Goal: Task Accomplishment & Management: Use online tool/utility

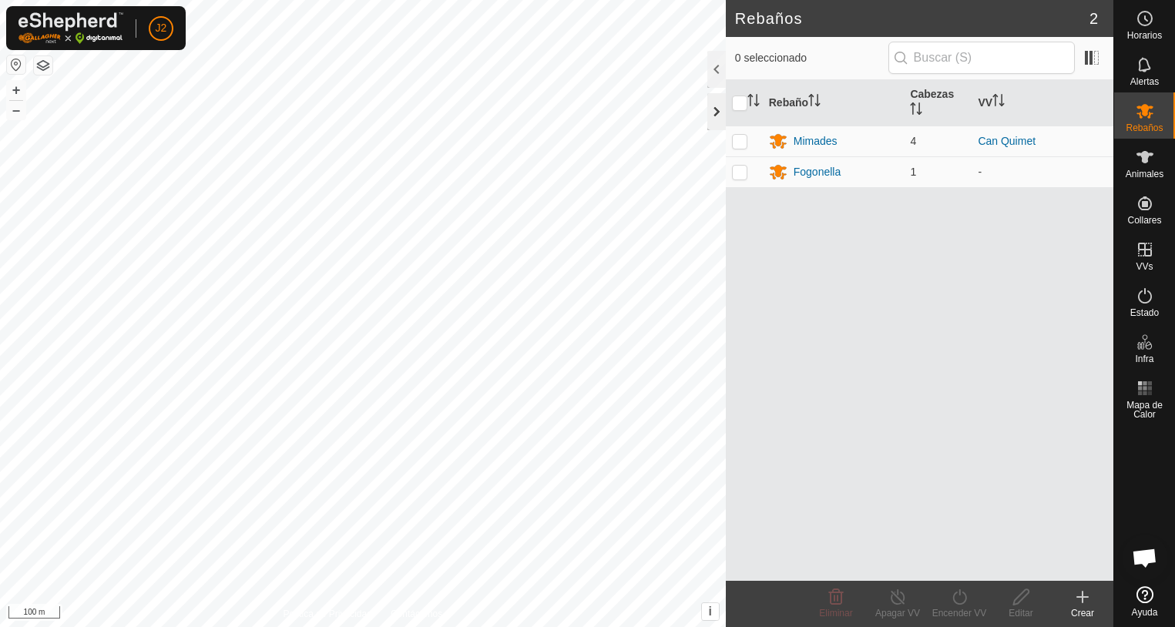
click at [717, 116] on div at bounding box center [716, 111] width 18 height 37
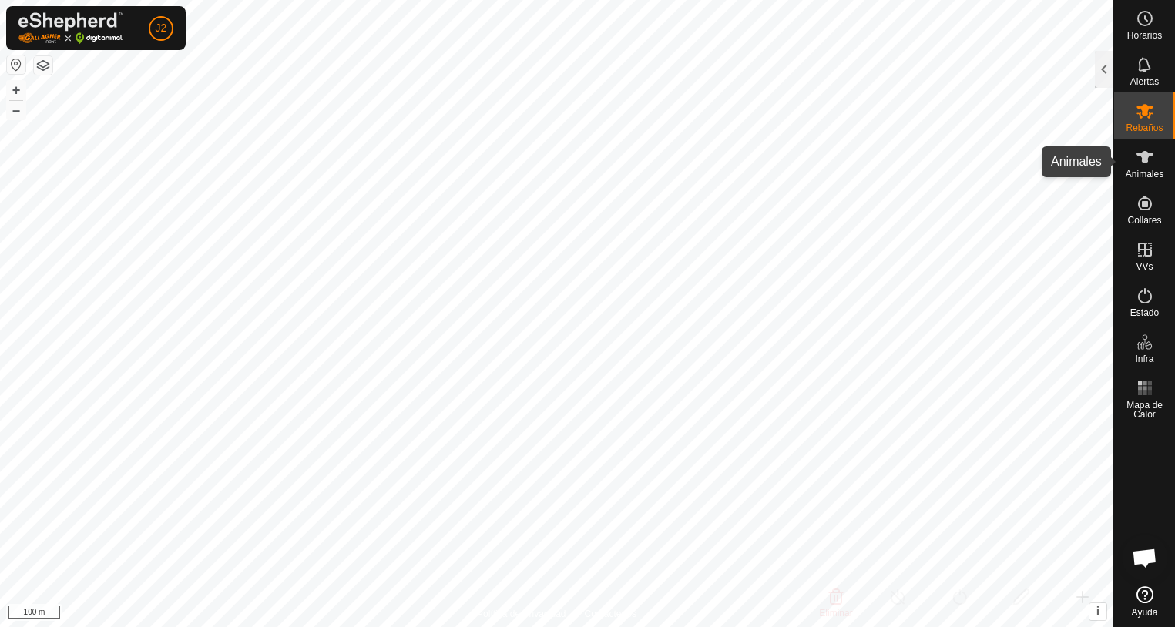
click at [1141, 158] on icon at bounding box center [1145, 157] width 18 height 18
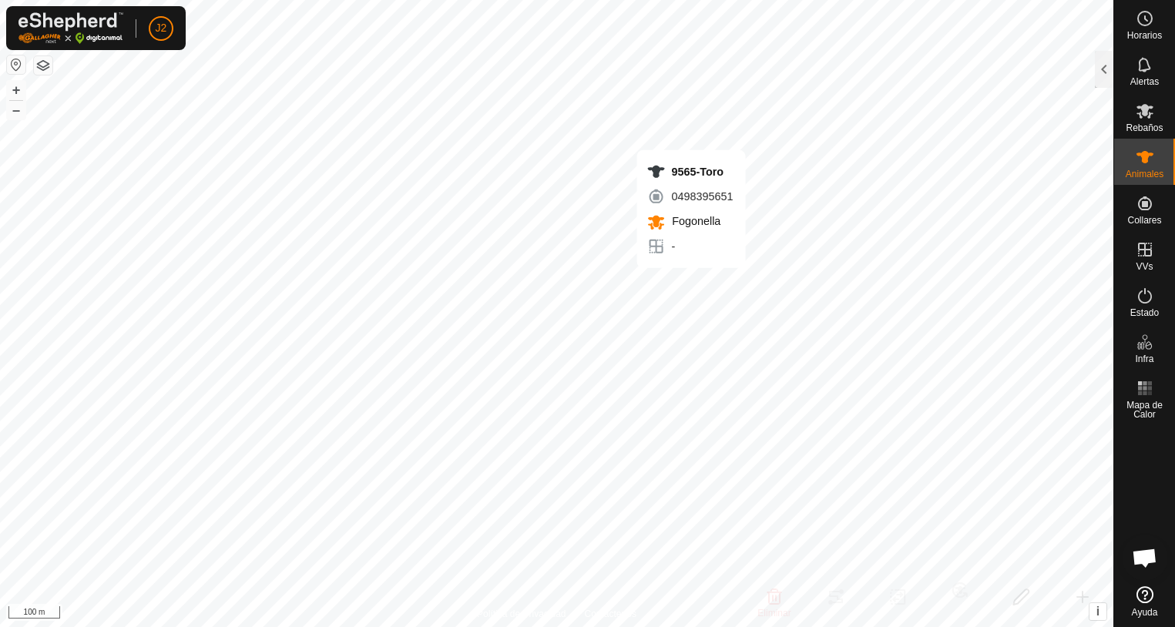
checkbox input "true"
click at [1103, 75] on div at bounding box center [1104, 69] width 18 height 37
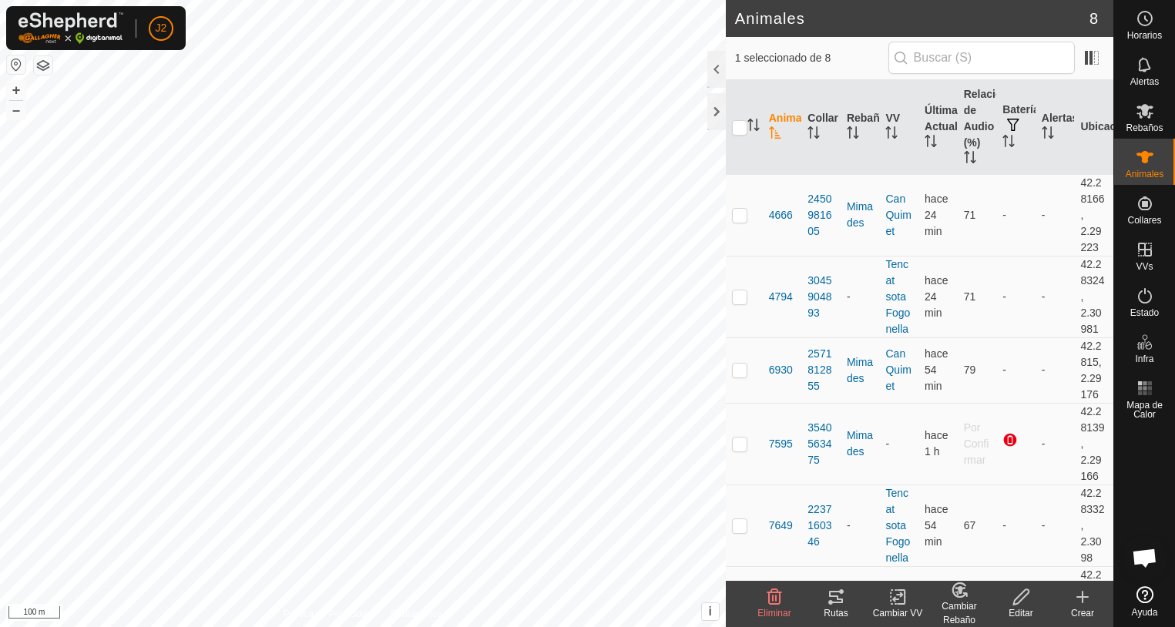
scroll to position [231, 0]
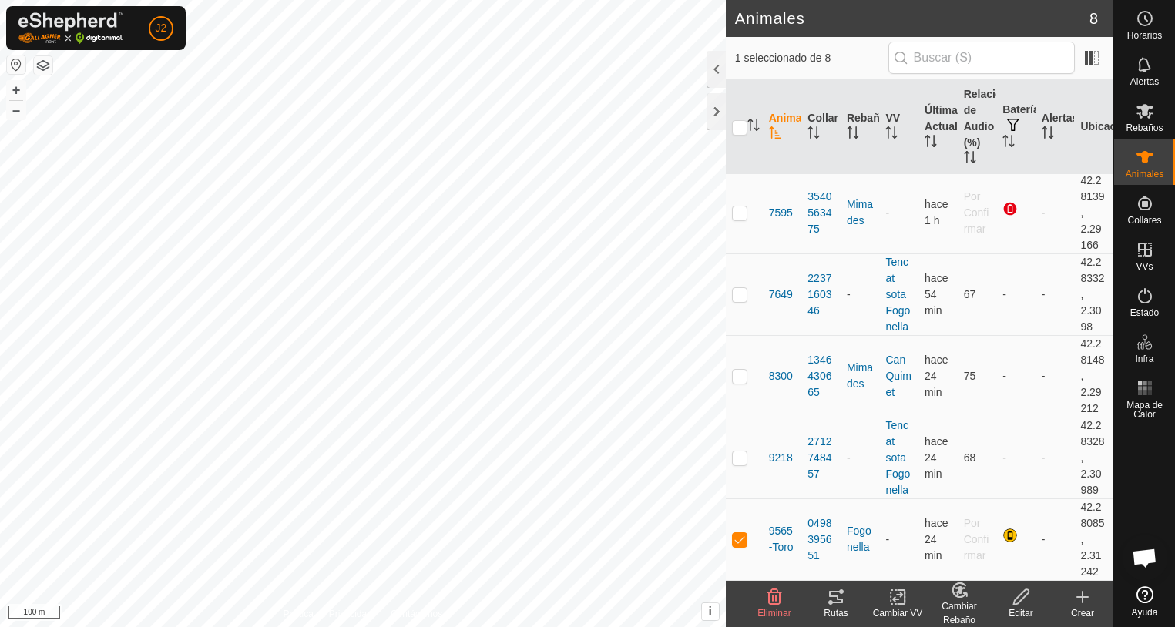
click at [835, 609] on div "Rutas" at bounding box center [836, 613] width 62 height 14
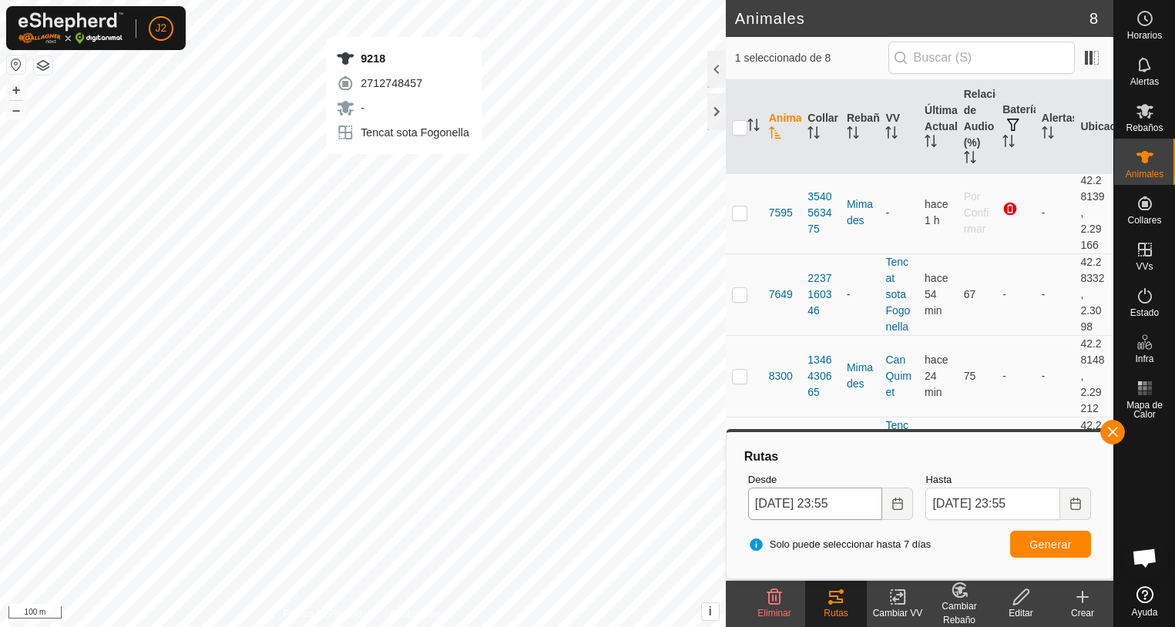
checkbox input "true"
checkbox input "false"
click at [1056, 541] on span "Generar" at bounding box center [1050, 545] width 42 height 12
checkbox input "true"
checkbox input "false"
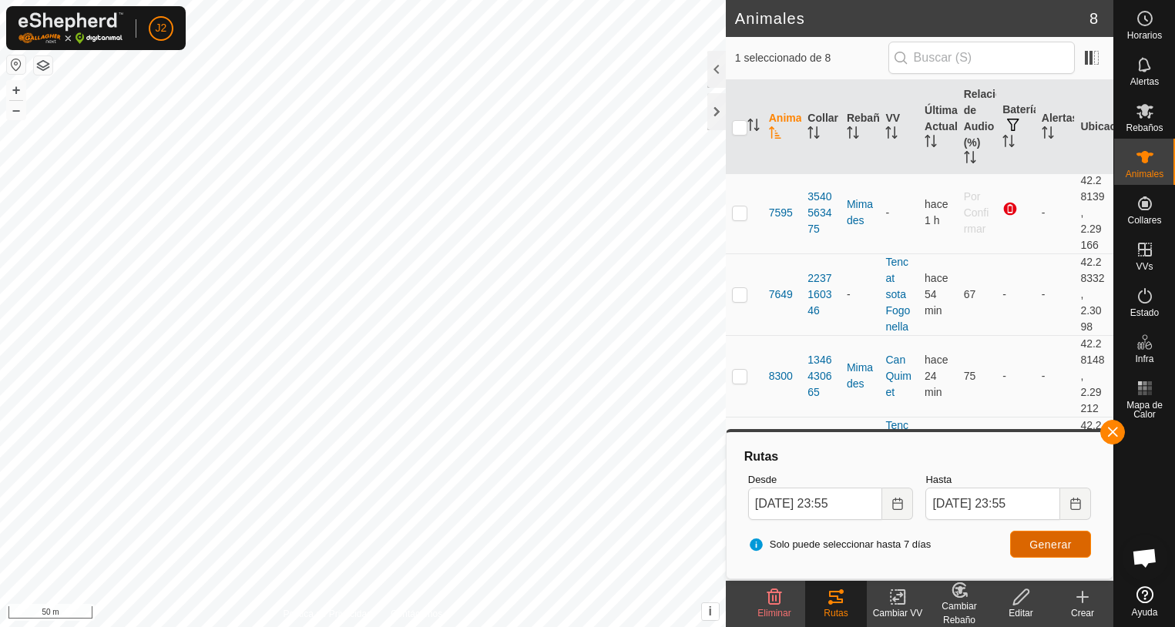
click at [1028, 544] on button "Generar" at bounding box center [1050, 544] width 81 height 27
checkbox input "false"
checkbox input "true"
click at [1049, 545] on span "Generar" at bounding box center [1050, 545] width 42 height 12
click at [746, 216] on p-checkbox at bounding box center [739, 213] width 15 height 12
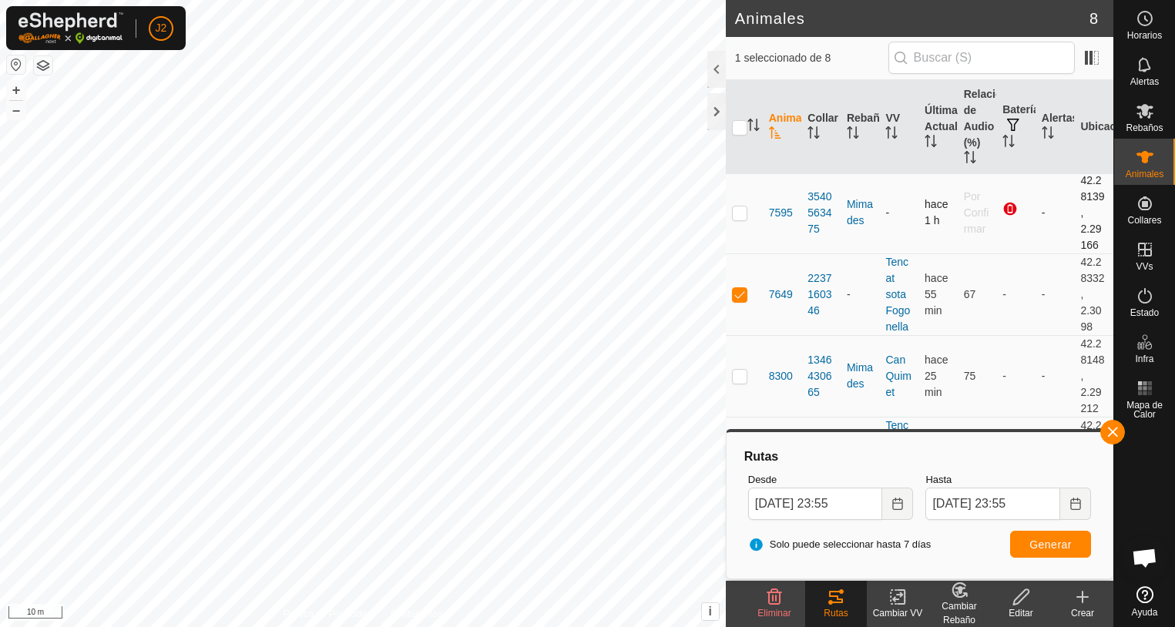
checkbox input "true"
click at [744, 296] on p-checkbox at bounding box center [739, 294] width 15 height 12
checkbox input "false"
click at [1046, 552] on button "Generar" at bounding box center [1050, 544] width 81 height 27
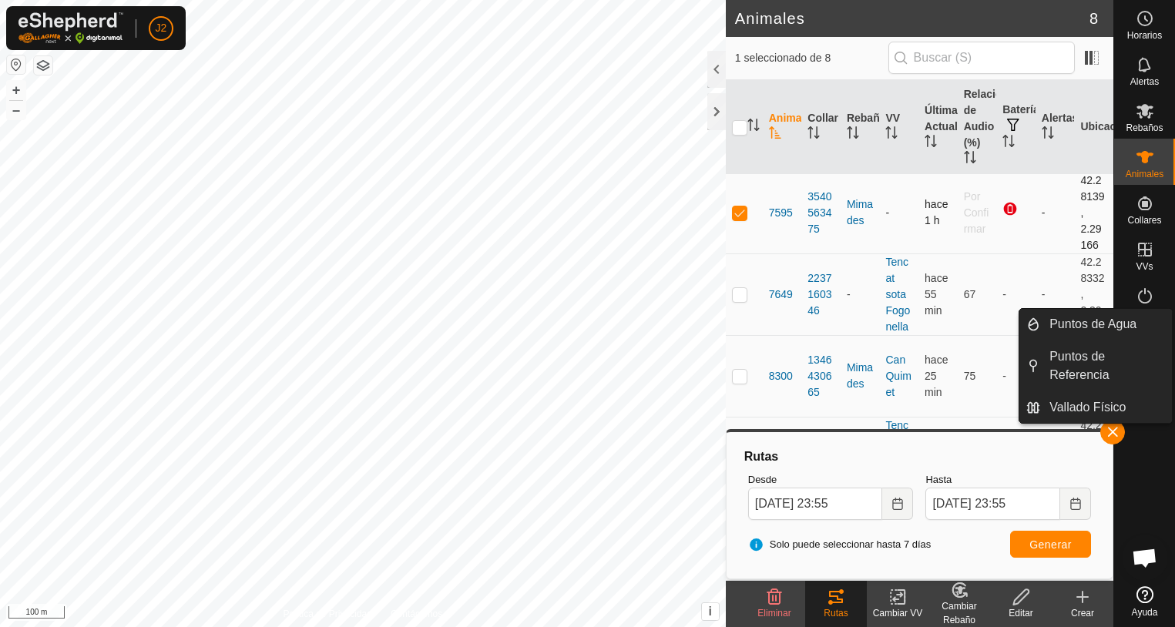
click at [1117, 436] on span "button" at bounding box center [1113, 432] width 12 height 12
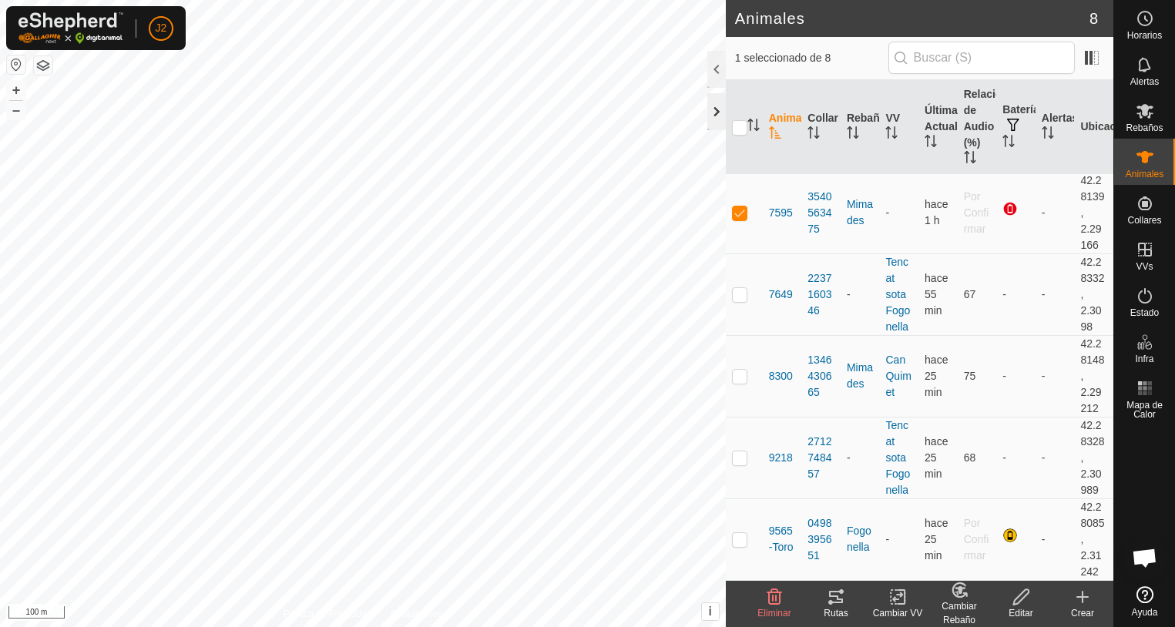
click at [716, 109] on div at bounding box center [716, 111] width 18 height 37
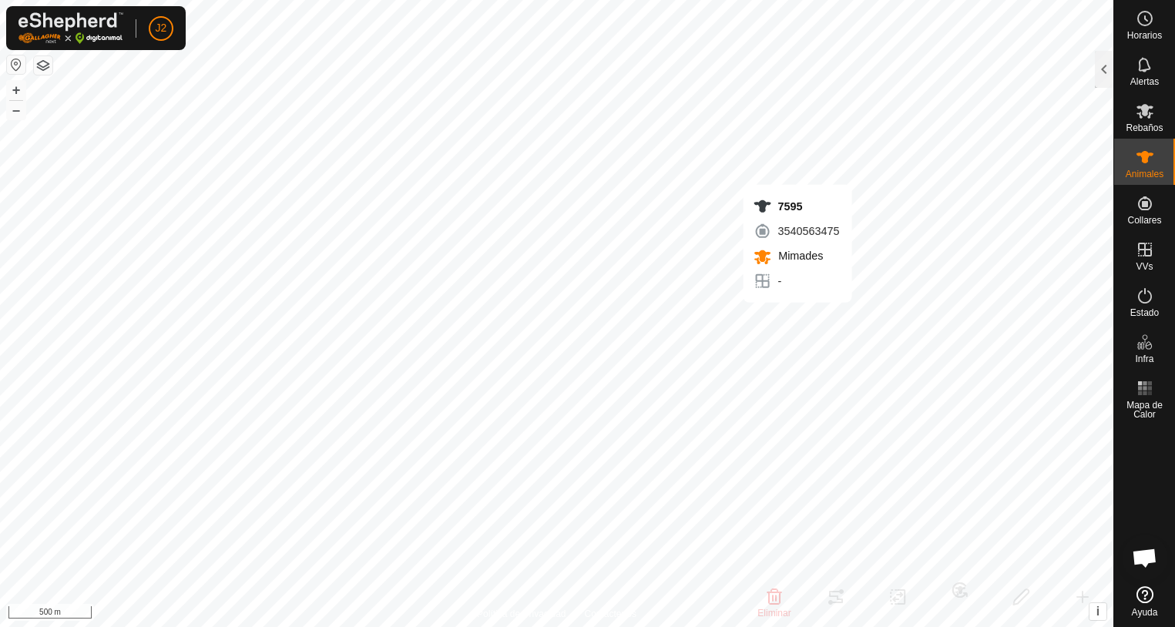
checkbox input "false"
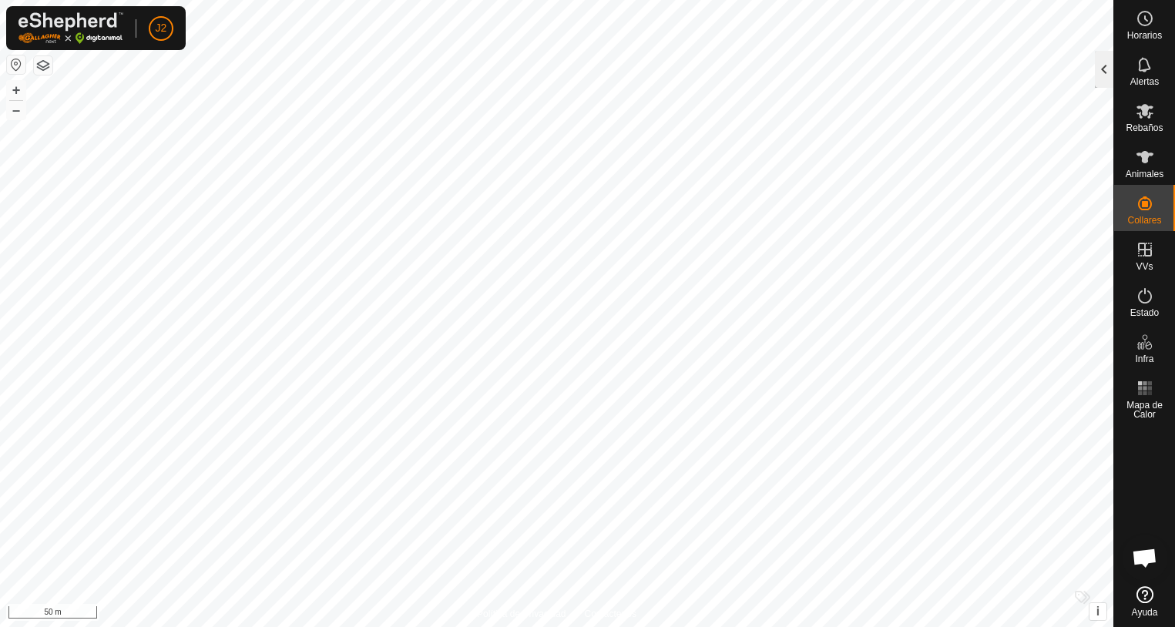
click at [1102, 77] on div at bounding box center [1104, 69] width 18 height 37
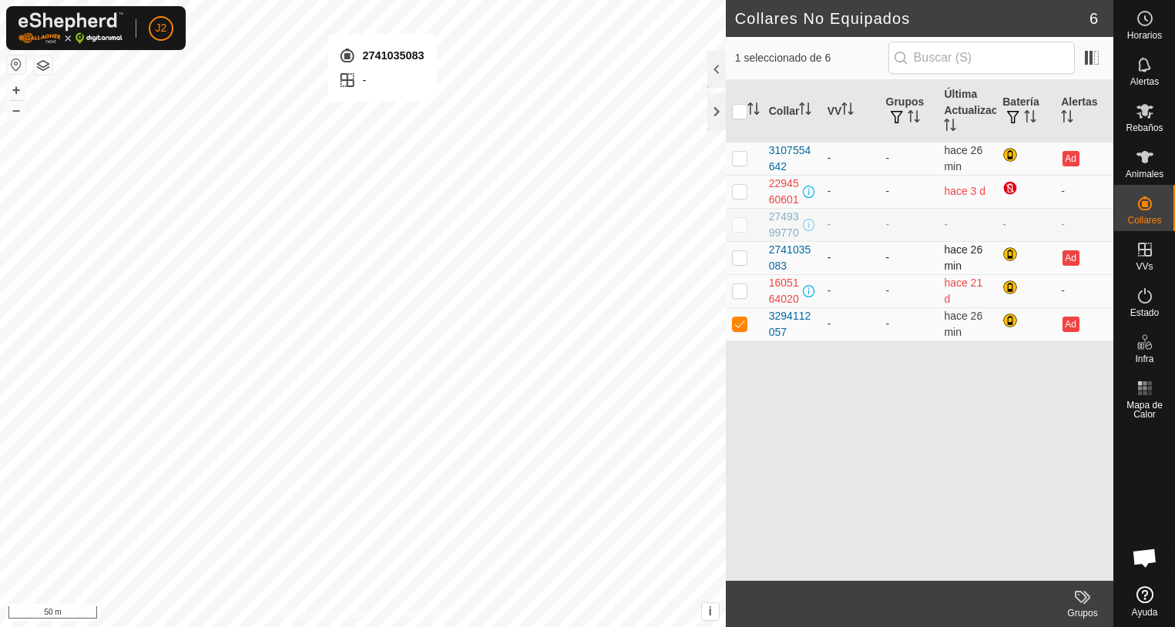
checkbox input "true"
checkbox input "false"
checkbox input "true"
checkbox input "false"
click at [740, 160] on p-checkbox at bounding box center [739, 158] width 15 height 12
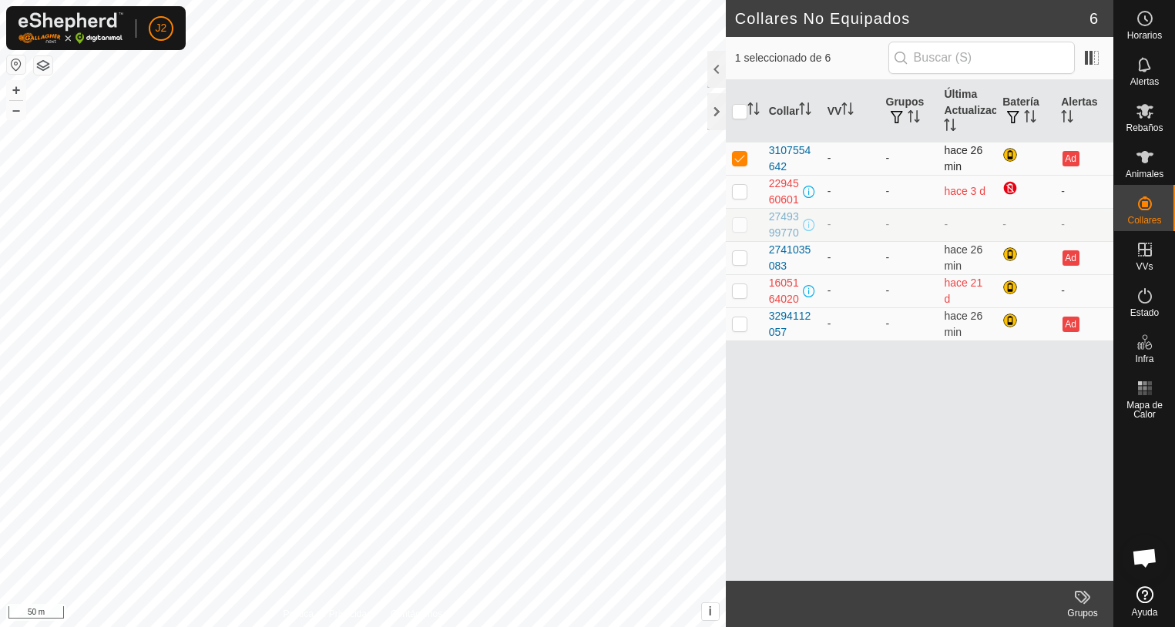
checkbox input "false"
click at [716, 119] on div at bounding box center [716, 111] width 18 height 37
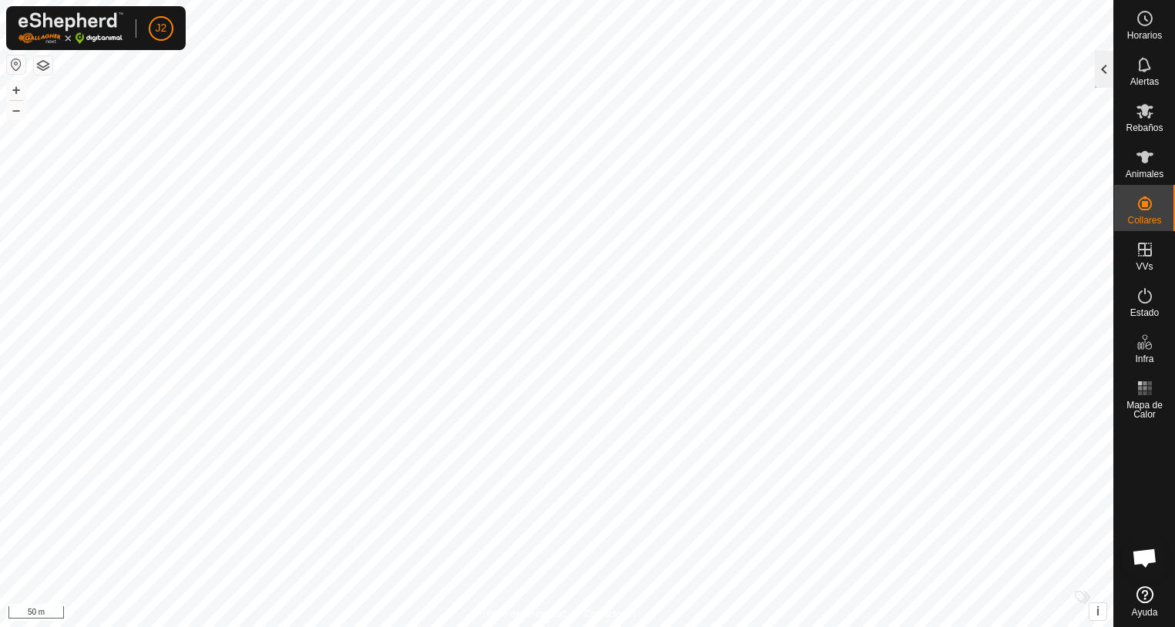
click at [1103, 77] on div at bounding box center [1104, 69] width 18 height 37
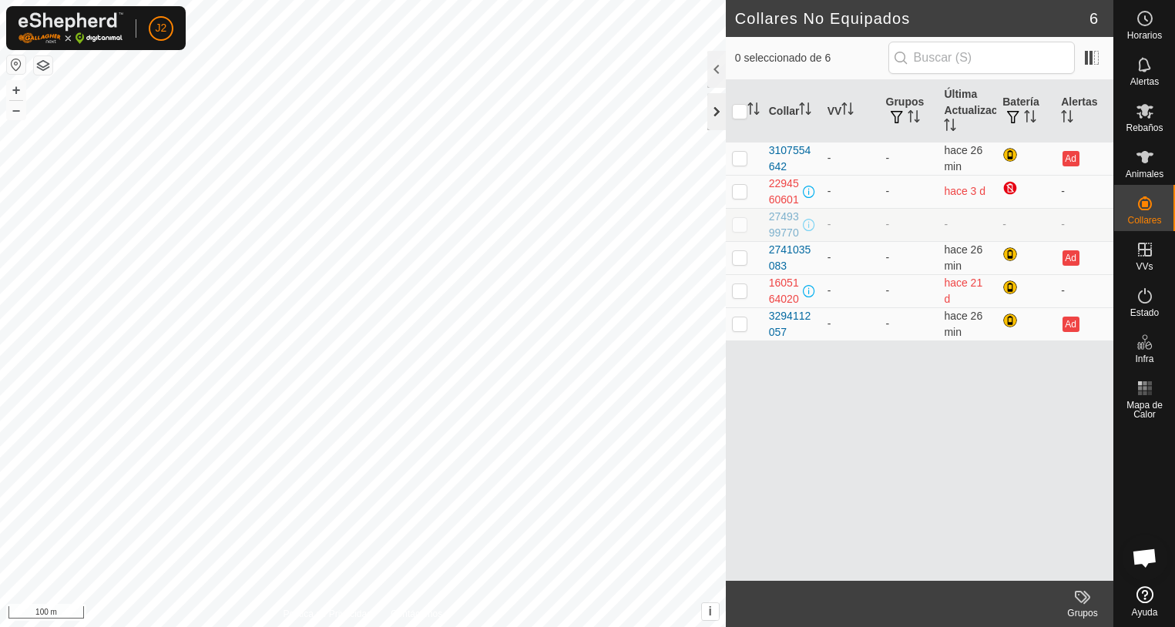
click at [714, 113] on div at bounding box center [716, 111] width 18 height 37
